Goal: Task Accomplishment & Management: Manage account settings

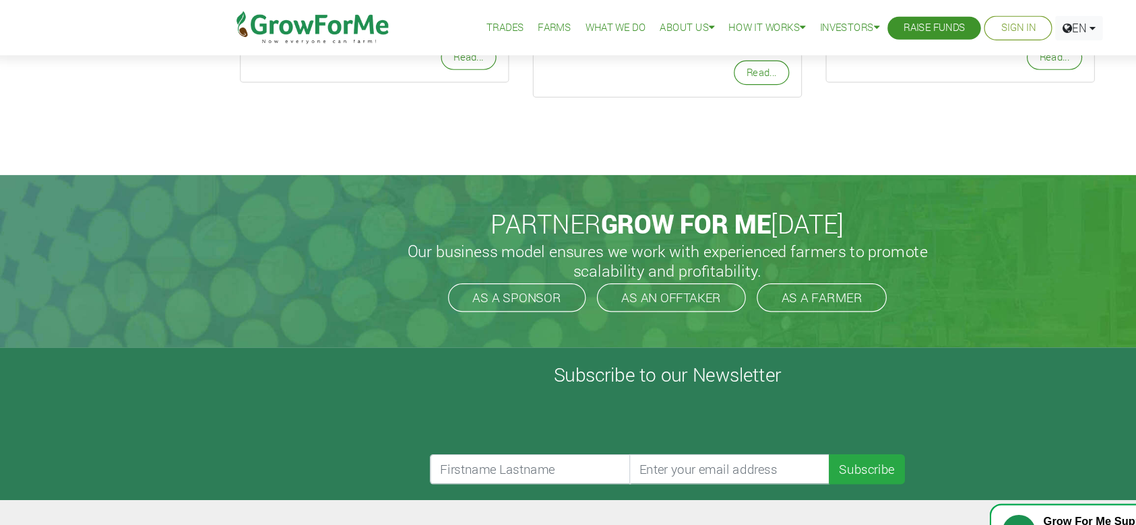
scroll to position [2554, 0]
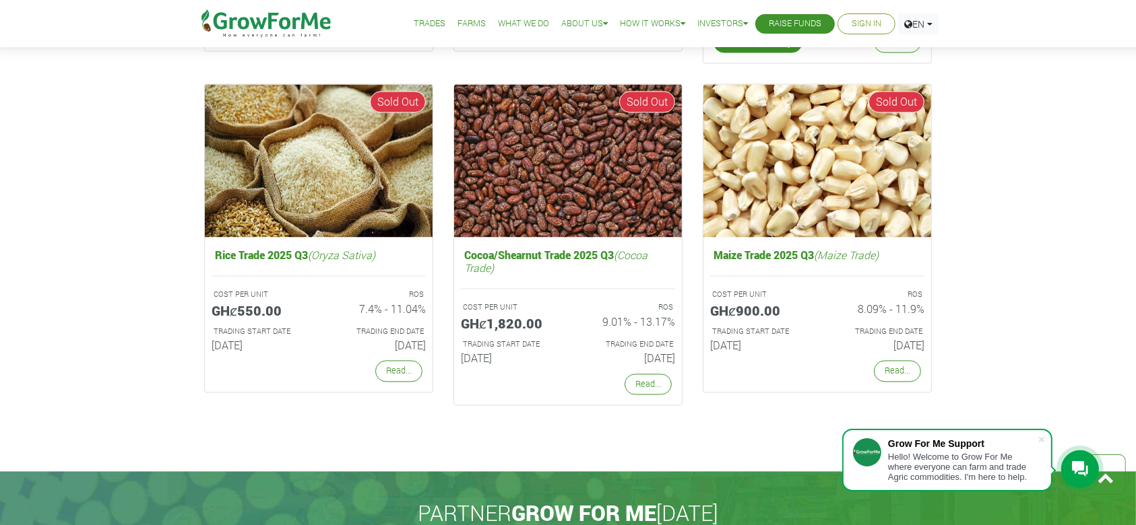
click at [558, 22] on link "Sign In" at bounding box center [866, 24] width 30 height 14
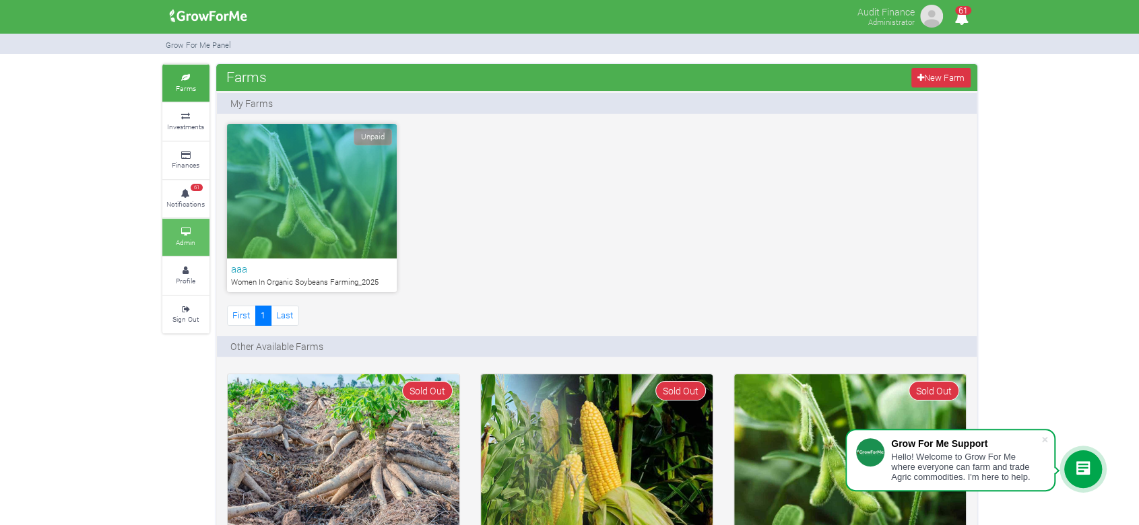
click at [176, 231] on icon at bounding box center [186, 232] width 40 height 7
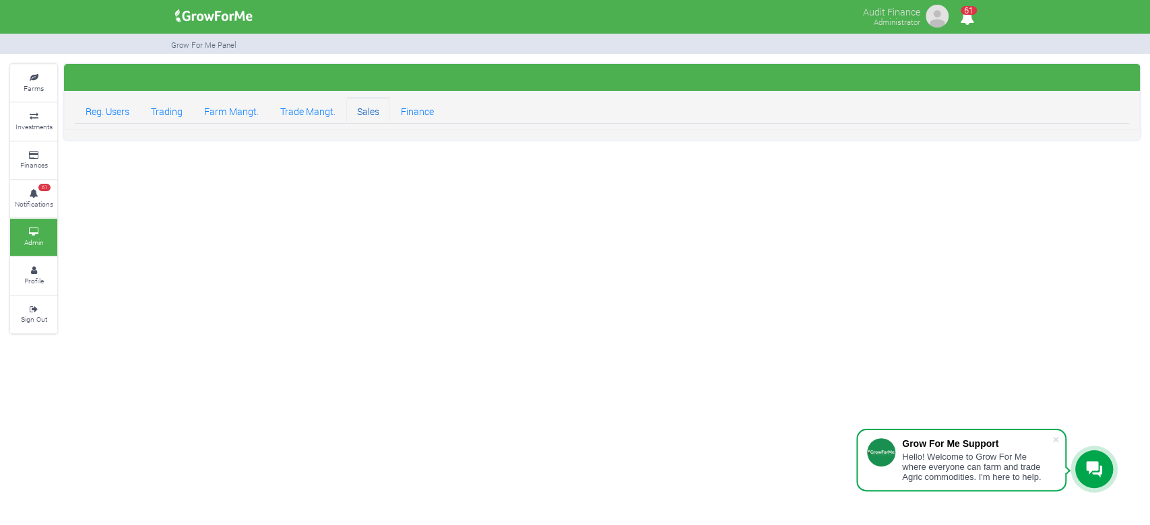
click at [356, 106] on link "Sales" at bounding box center [368, 110] width 44 height 27
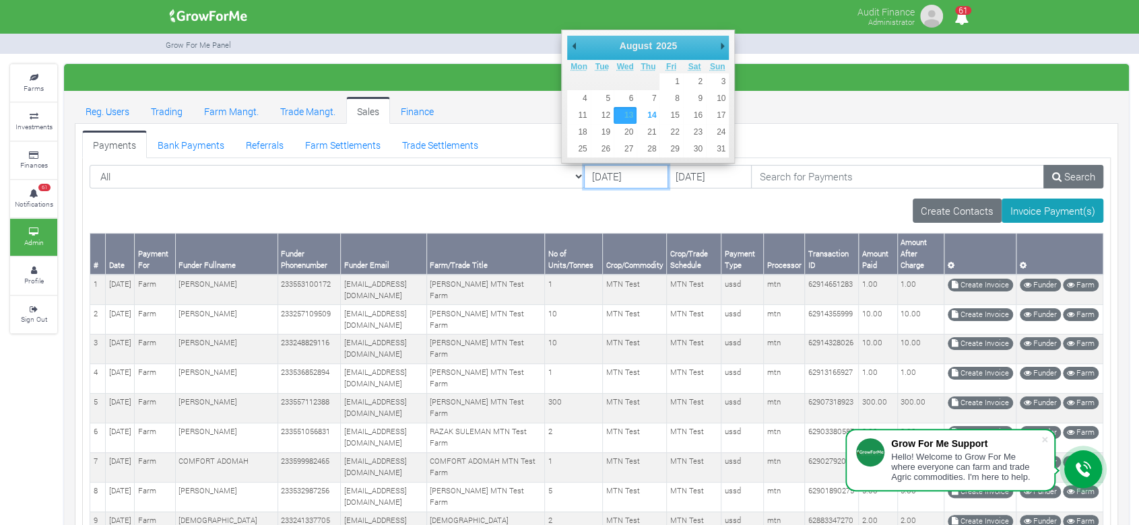
click at [608, 179] on input "13/08/2025" at bounding box center [626, 177] width 84 height 24
type input "08/08/2025"
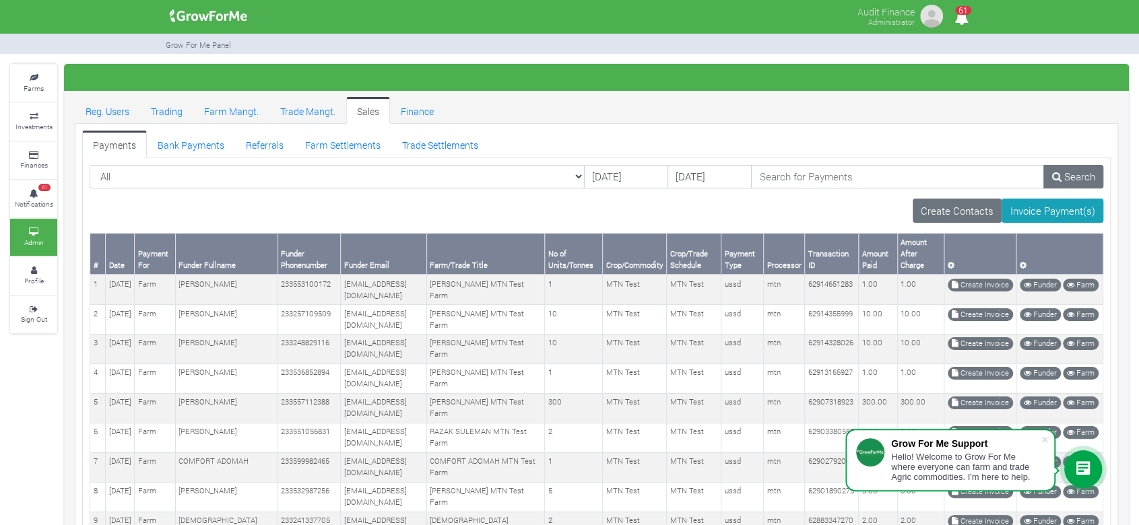
drag, startPoint x: 662, startPoint y: 189, endPoint x: 675, endPoint y: 175, distance: 18.6
click at [675, 175] on div "All All" at bounding box center [596, 182] width 1034 height 34
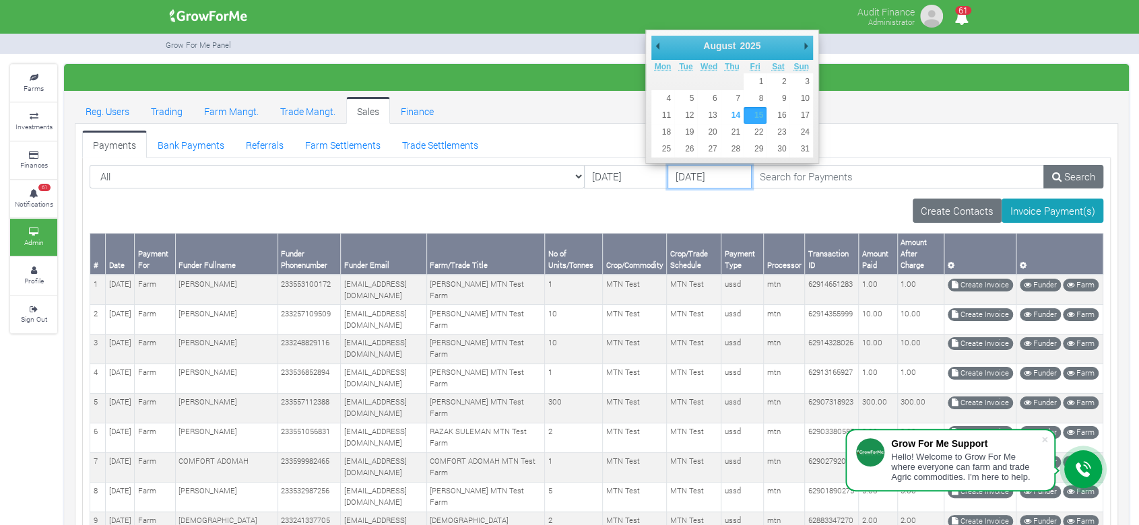
click at [675, 175] on input "15/08/2025" at bounding box center [710, 177] width 84 height 24
type input "08/08/2025"
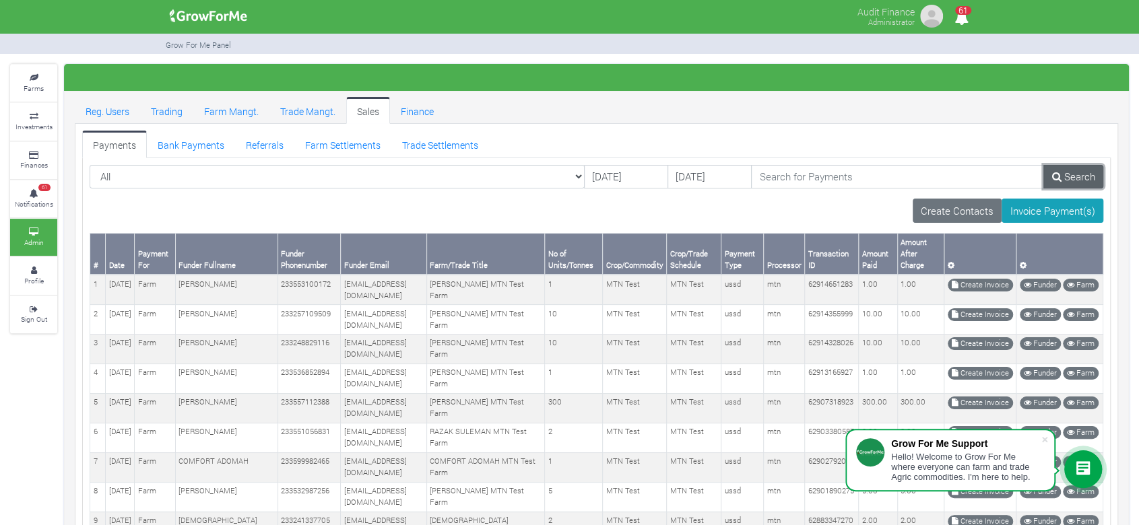
click at [1081, 174] on link "Search" at bounding box center [1073, 177] width 60 height 24
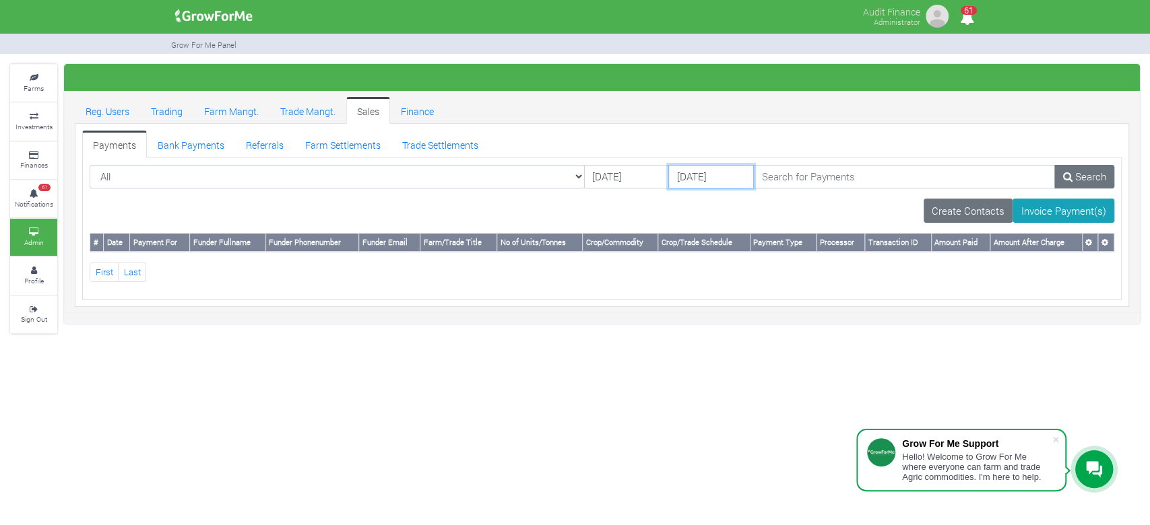
click at [686, 180] on input "08/08/2025" at bounding box center [711, 177] width 86 height 24
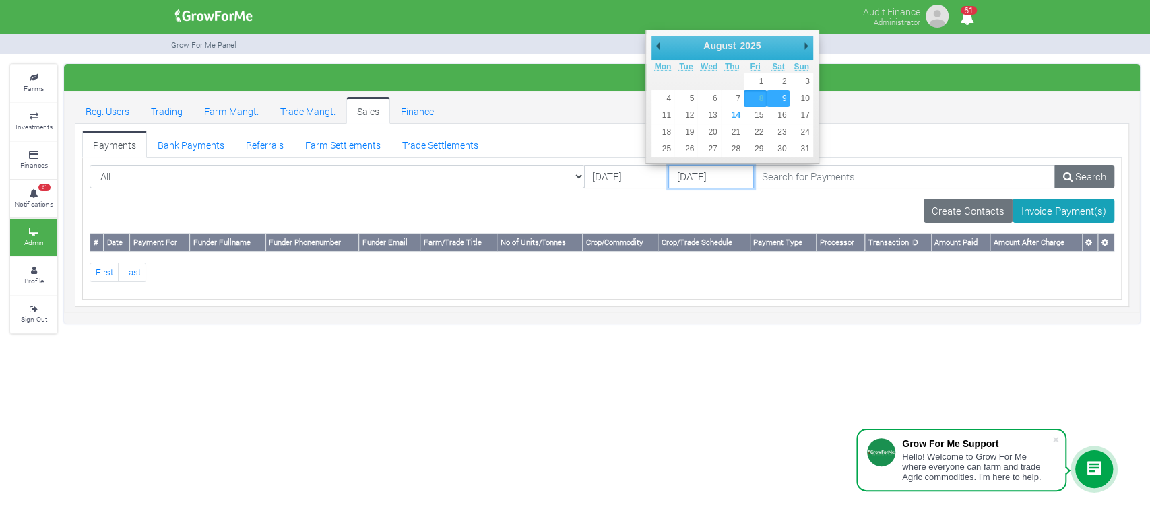
type input "09/08/2025"
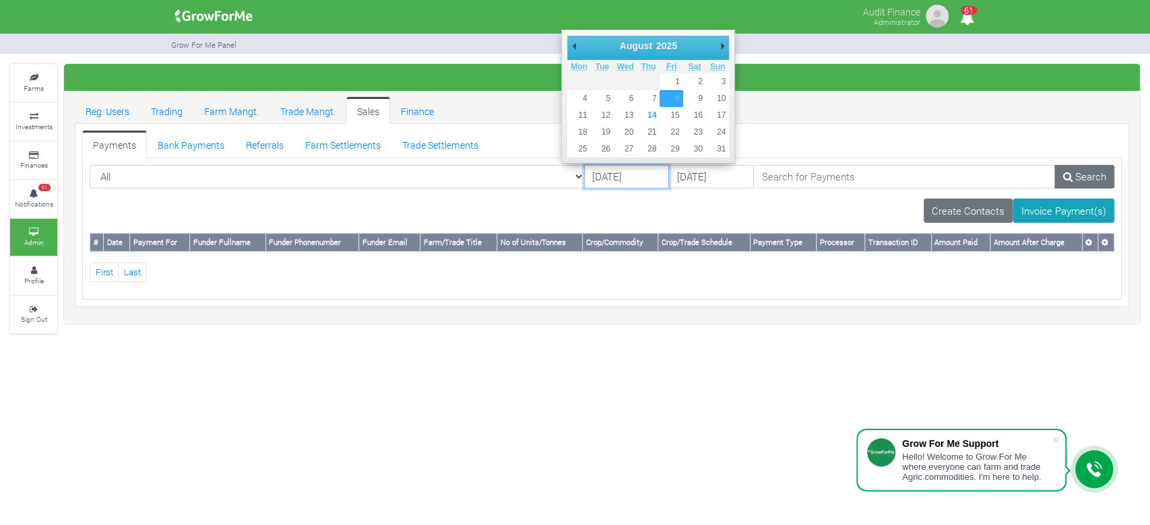
drag, startPoint x: 582, startPoint y: 175, endPoint x: 625, endPoint y: 97, distance: 89.2
click at [625, 97] on body "Grow For Me Support Hello! Welcome to Grow For Me where everyone can farm and t…" at bounding box center [575, 262] width 1150 height 525
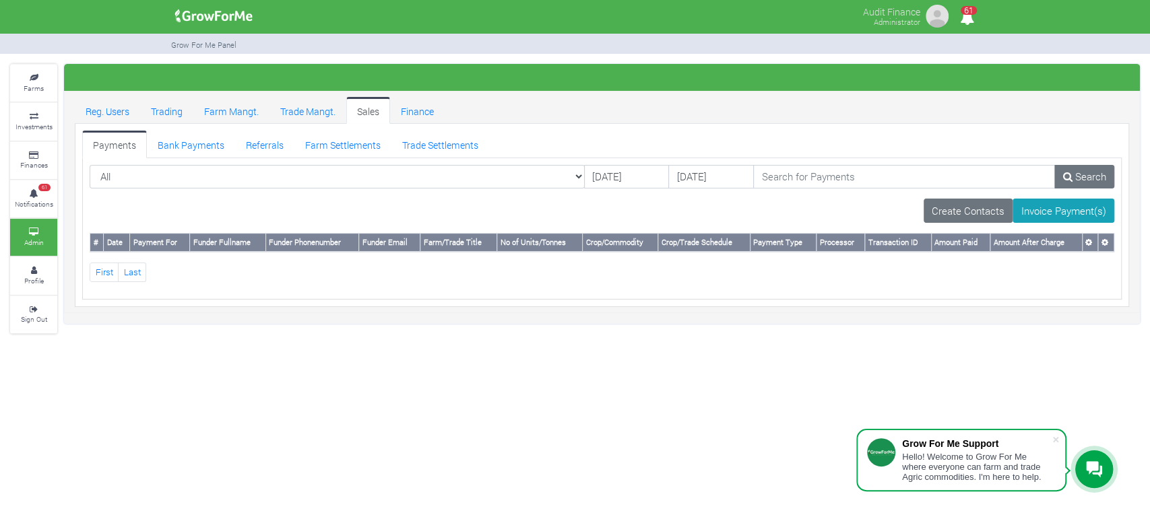
click at [606, 162] on div "All All Farm | Cabbage I_2021 - (Cabbage) #" at bounding box center [601, 229] width 1039 height 142
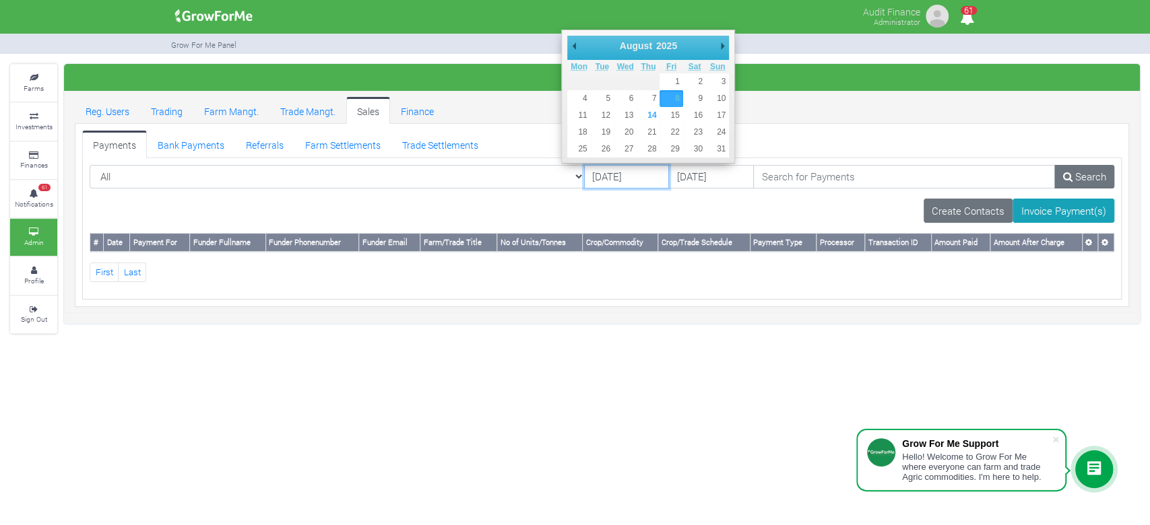
click at [598, 171] on input "08/08/2025" at bounding box center [627, 177] width 86 height 24
type input "07/08/2025"
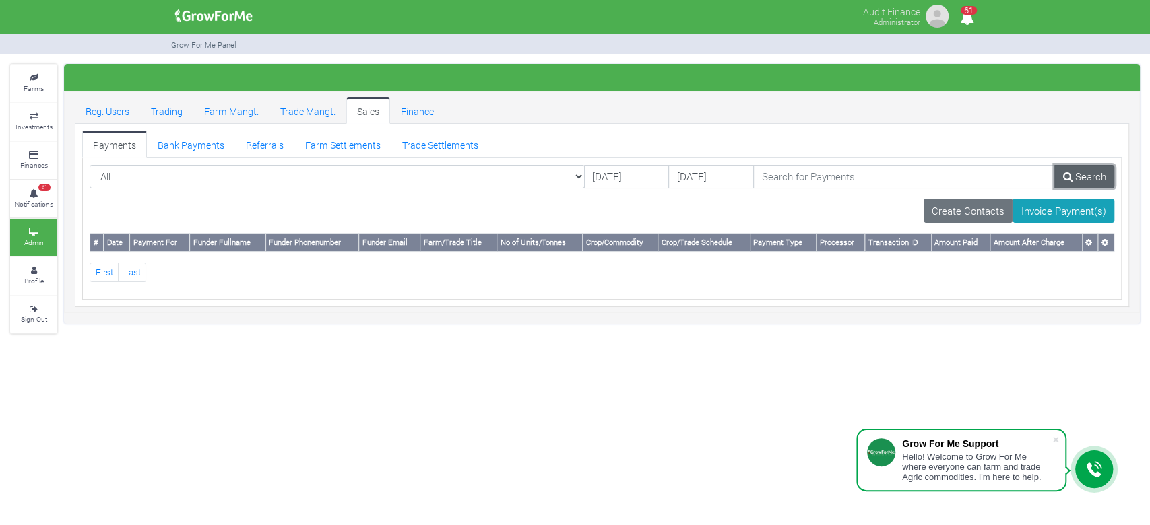
click at [1069, 172] on icon at bounding box center [1067, 177] width 9 height 10
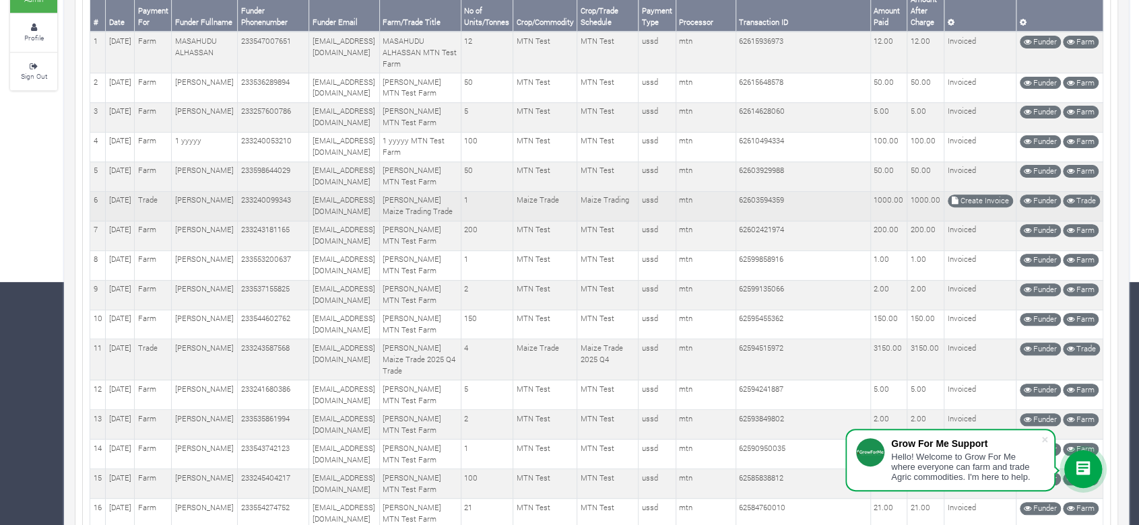
scroll to position [244, 0]
click at [505, 220] on td "1" at bounding box center [487, 206] width 52 height 30
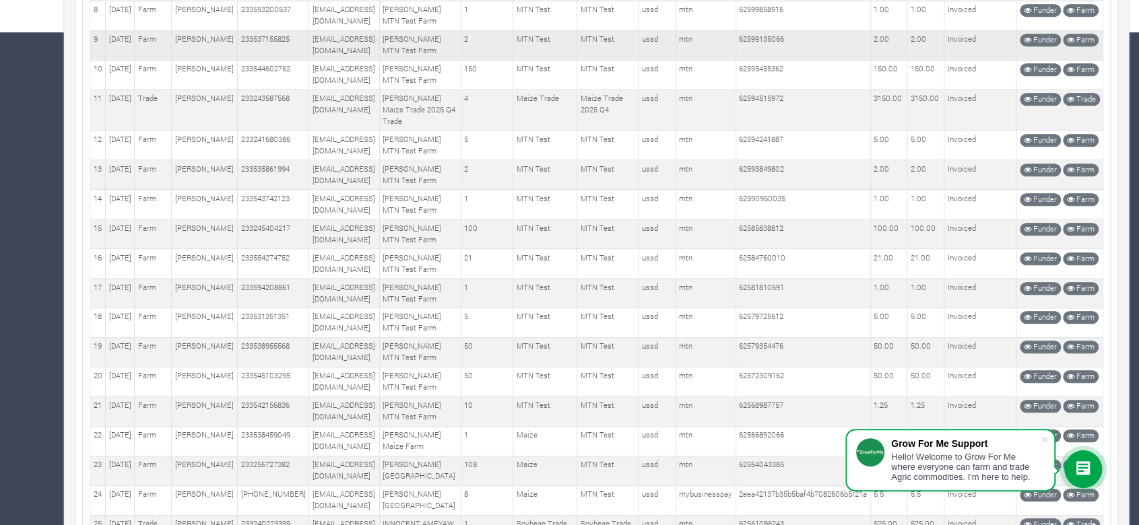
scroll to position [0, 0]
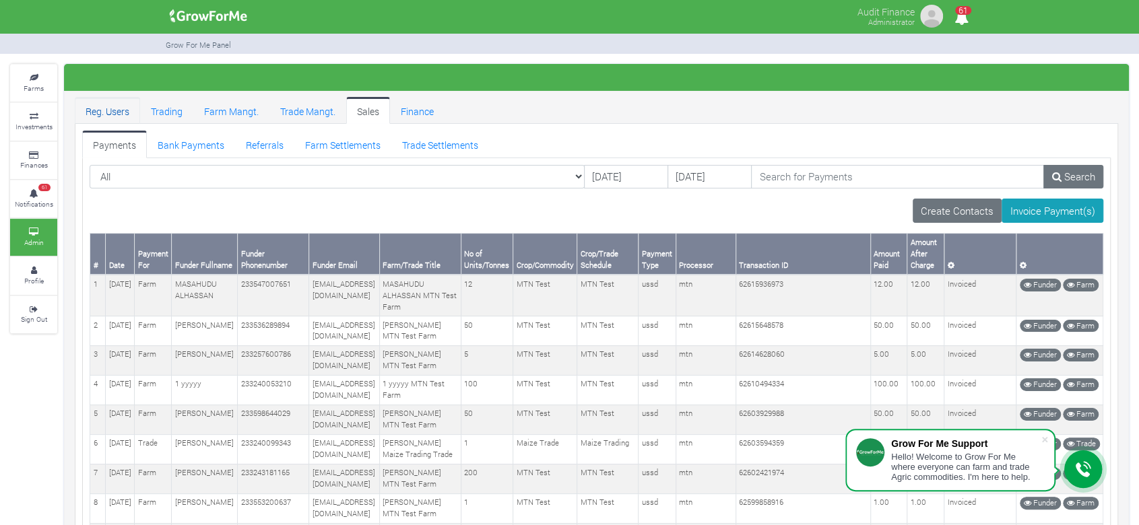
click at [128, 112] on link "Reg. Users" at bounding box center [107, 110] width 65 height 27
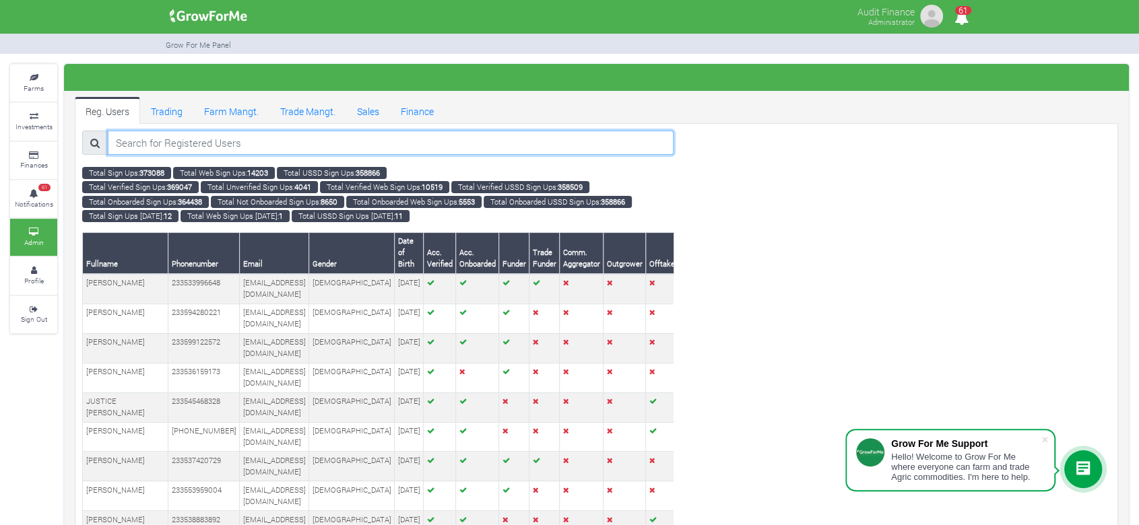
click at [164, 143] on input "search" at bounding box center [391, 143] width 567 height 24
click at [368, 148] on input "search" at bounding box center [391, 143] width 567 height 24
paste input "233545198451"
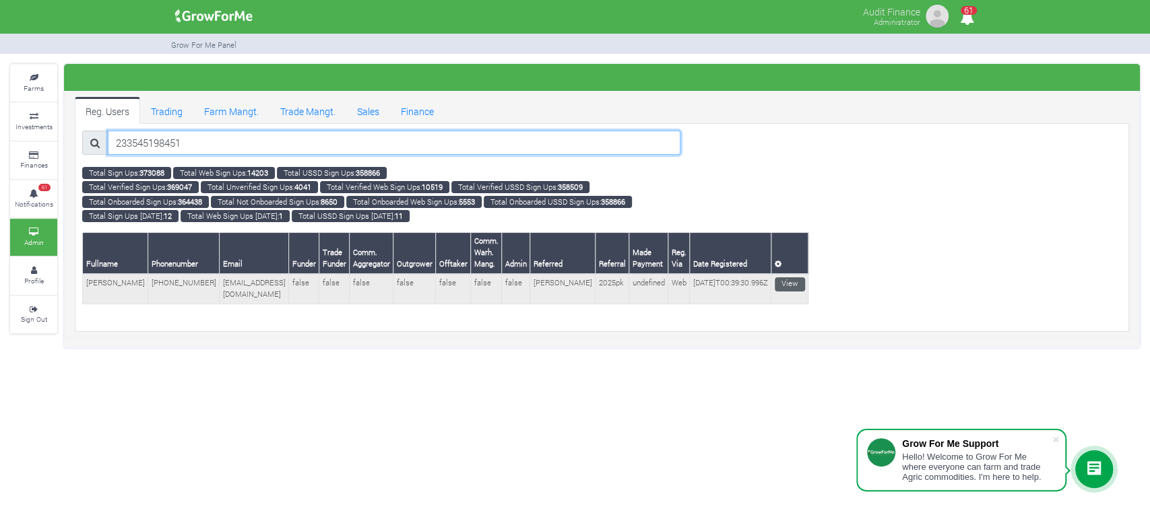
type input "233545198451"
click at [775, 282] on link "View" at bounding box center [790, 285] width 30 height 14
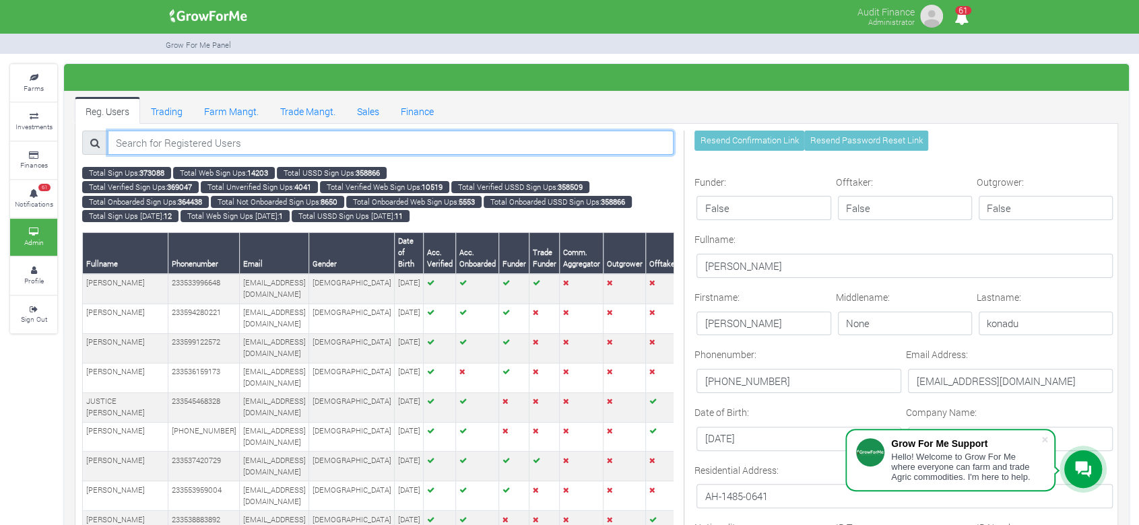
click at [405, 140] on input "search" at bounding box center [391, 143] width 567 height 24
paste input "233249827885"
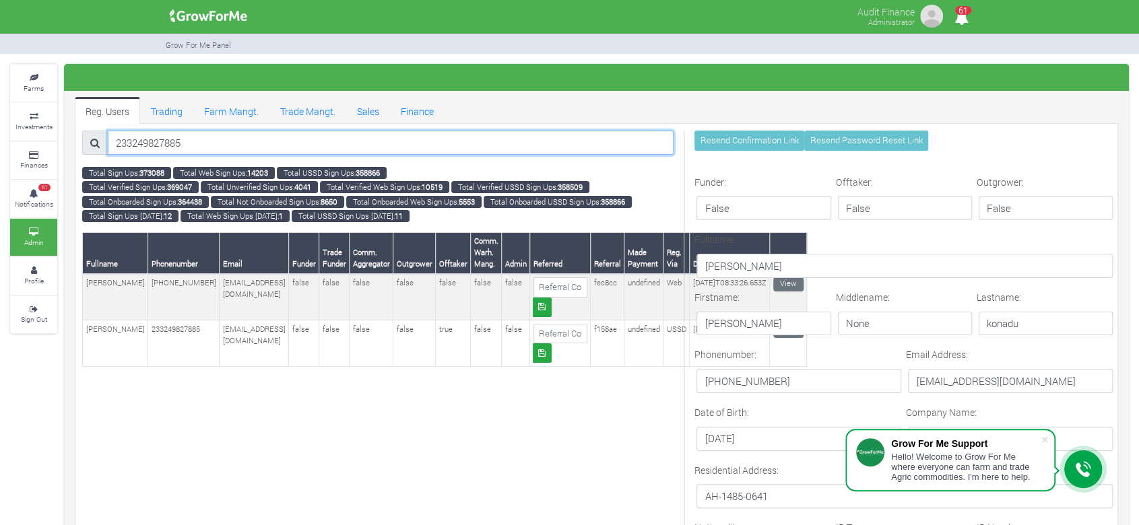
type input "233249827885"
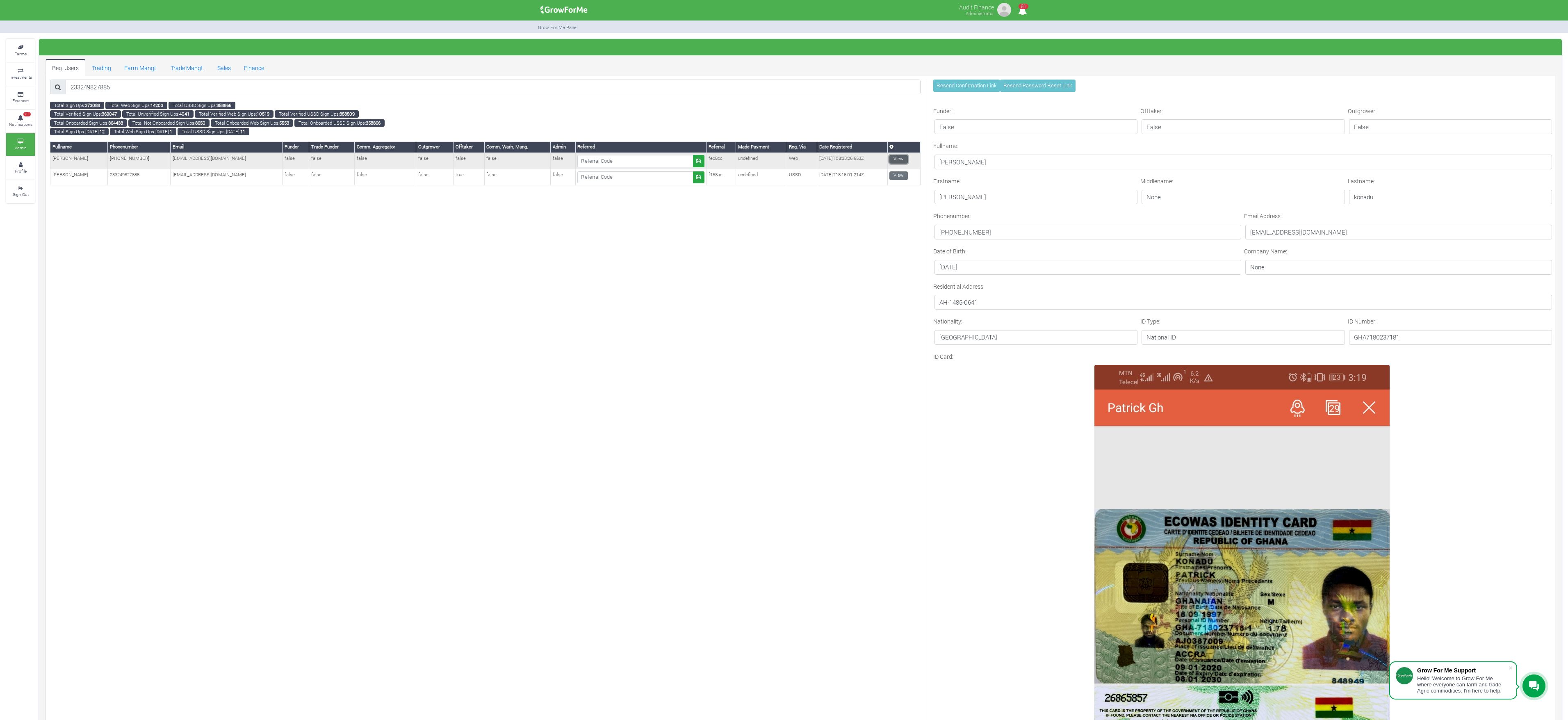
drag, startPoint x: 633, startPoint y: 0, endPoint x: 895, endPoint y: 161, distance: 307.5
click at [693, 161] on link "View" at bounding box center [898, 159] width 18 height 9
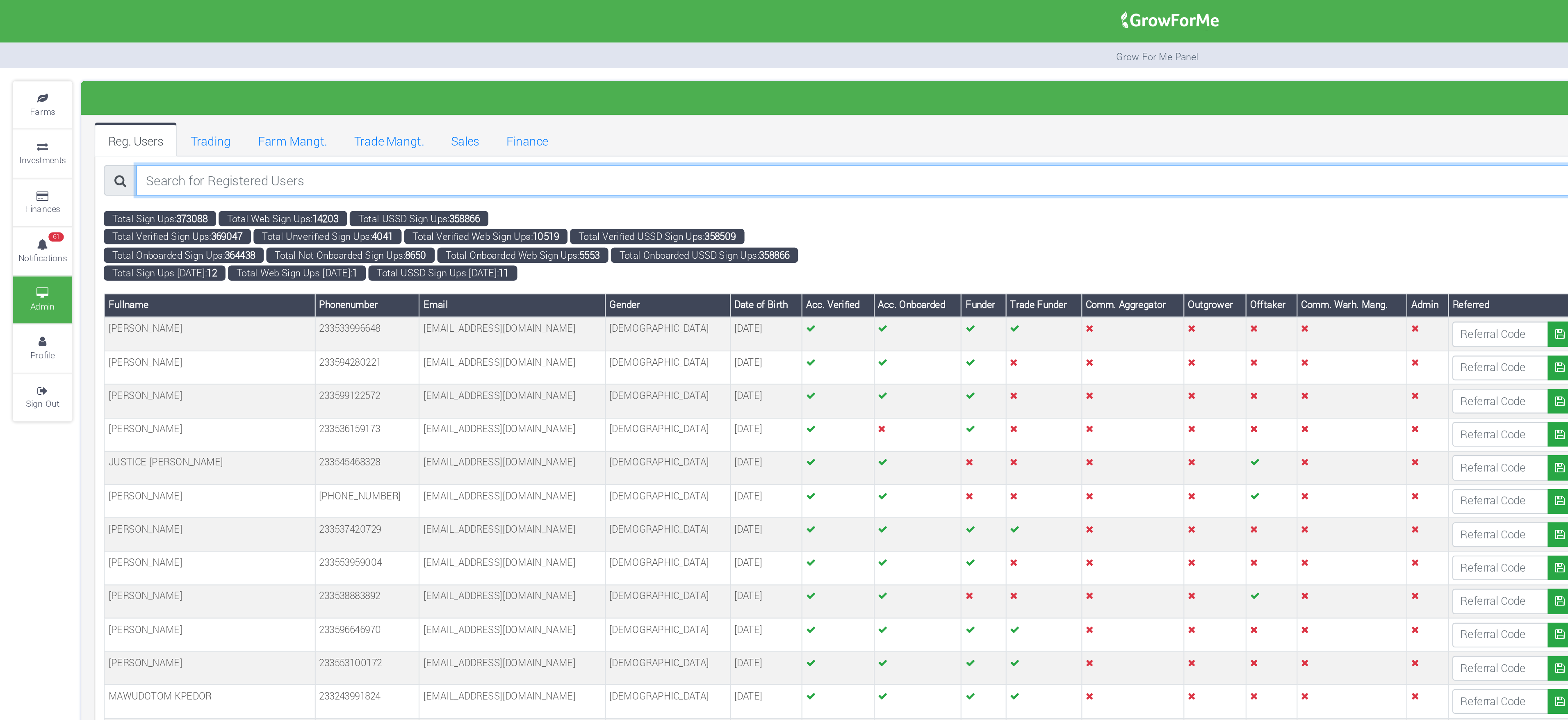
click at [357, 87] on input "search" at bounding box center [493, 87] width 855 height 15
paste input "233249827885"
type input "233249827885"
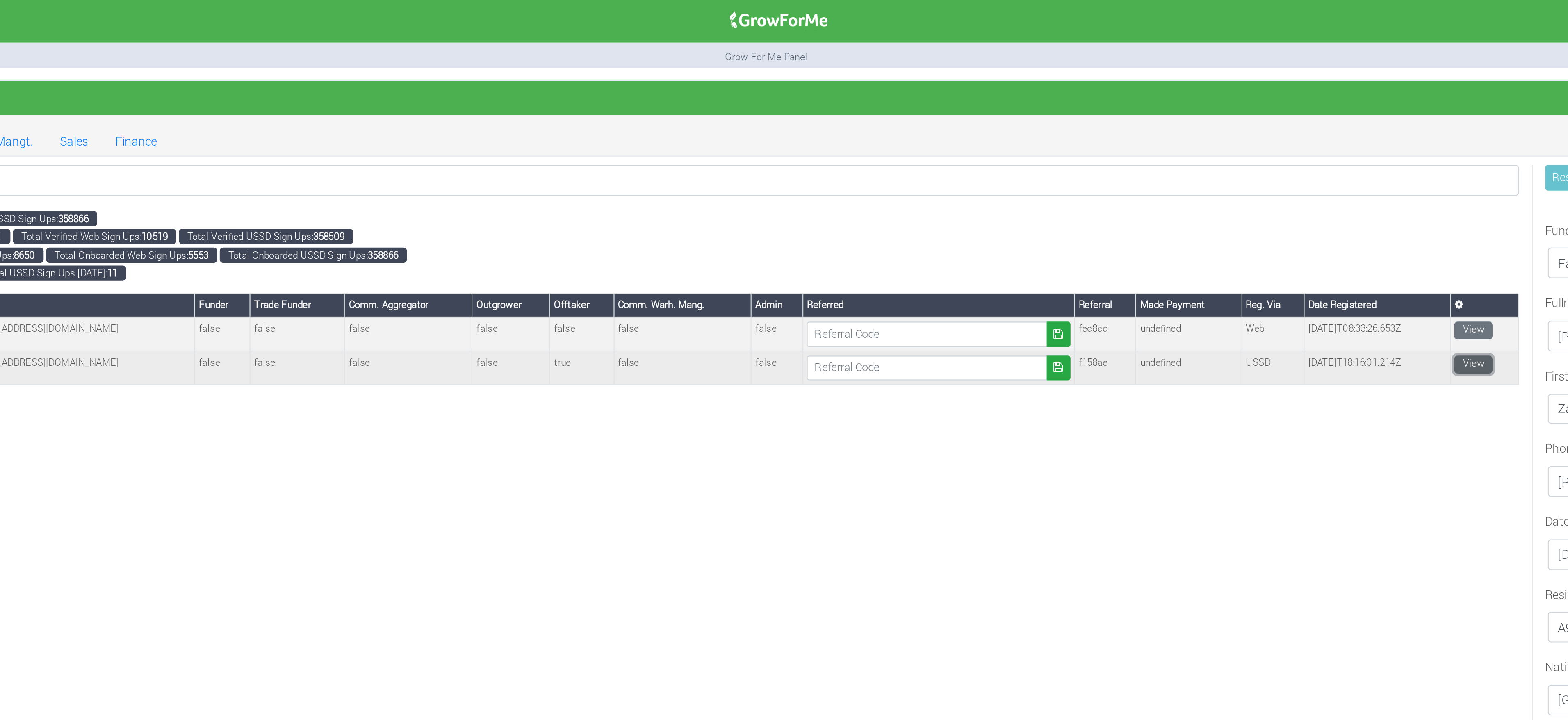
click at [898, 180] on link "View" at bounding box center [898, 176] width 18 height 9
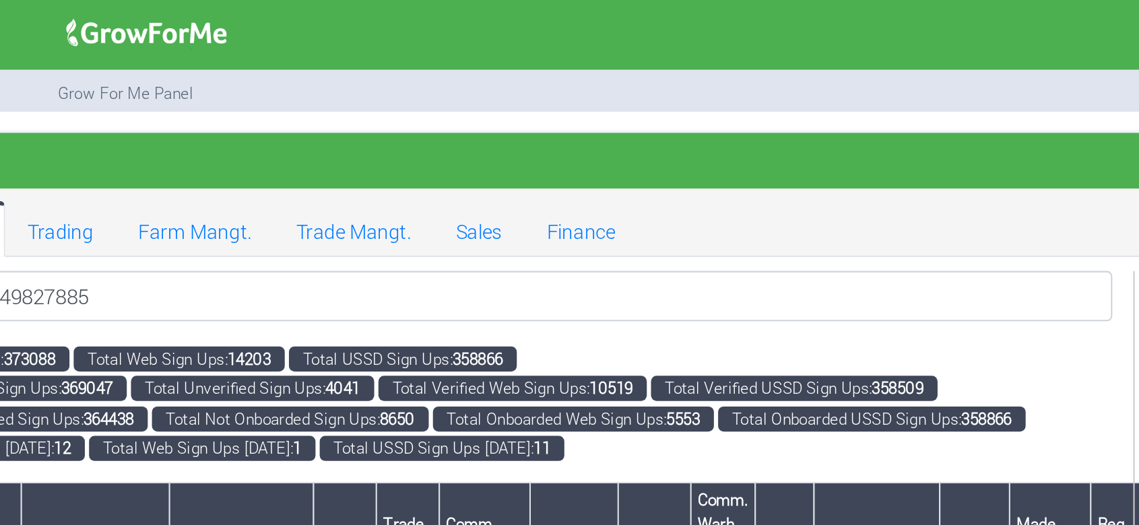
drag, startPoint x: 1520, startPoint y: 1, endPoint x: 465, endPoint y: 100, distance: 1059.6
click at [465, 100] on ul "Reg. Users Trading Farm Mangt. Trade Mangt. Sales Finance" at bounding box center [596, 110] width 1043 height 27
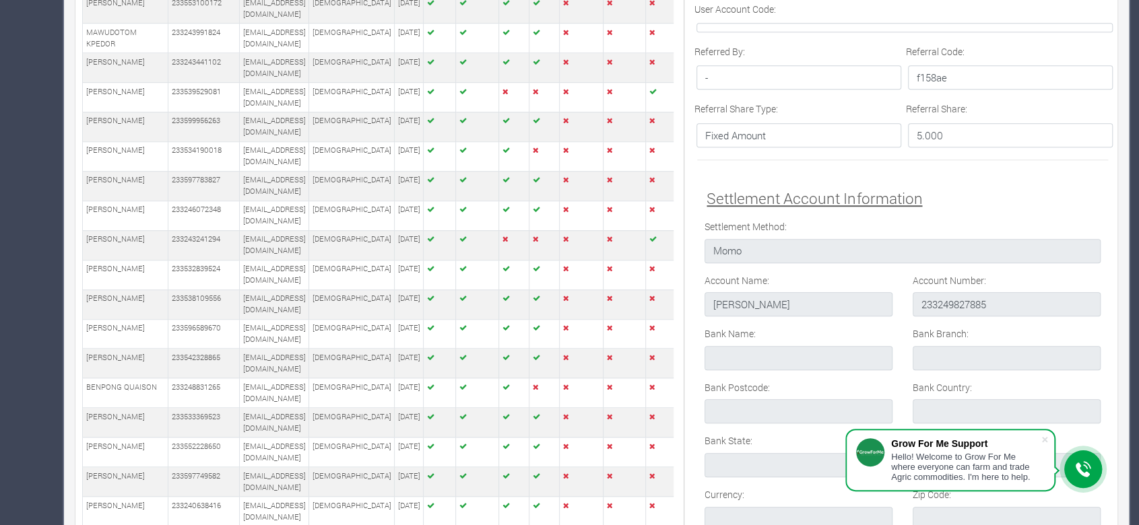
scroll to position [550, 0]
